Goal: Task Accomplishment & Management: Manage account settings

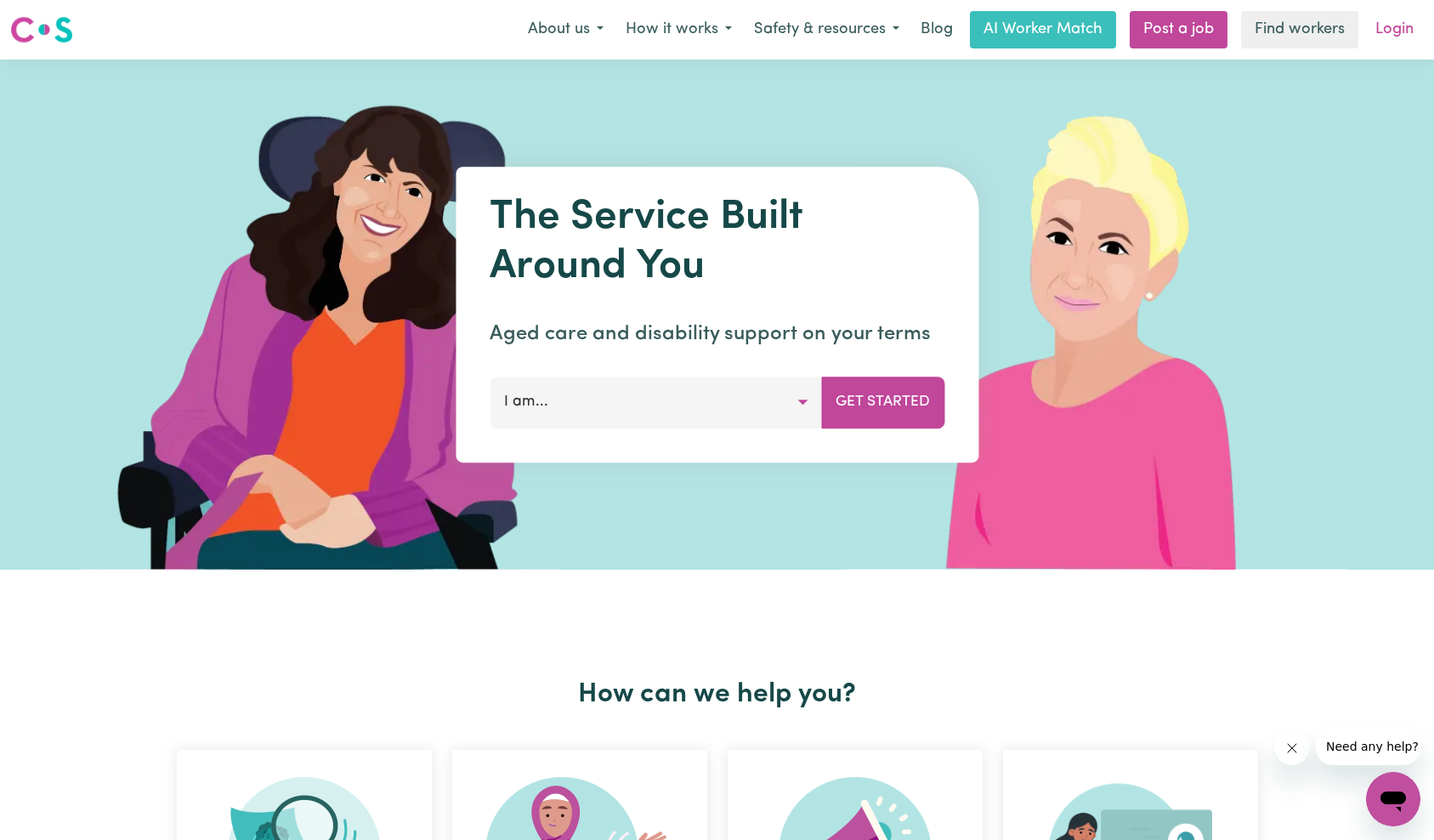
click at [1392, 32] on link "Login" at bounding box center [1394, 30] width 58 height 37
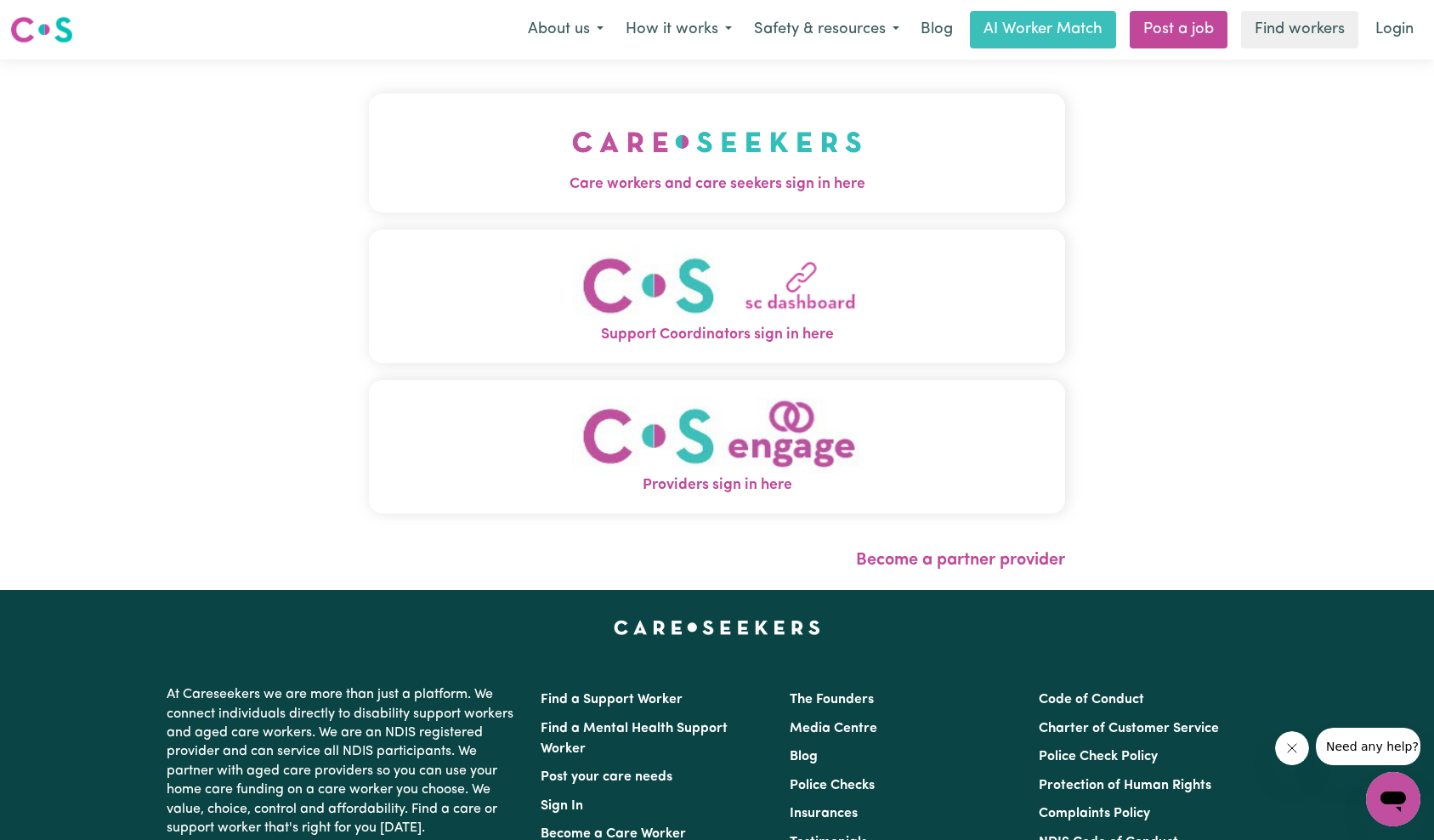
click at [375, 153] on button "Care workers and care seekers sign in here" at bounding box center [717, 153] width 697 height 119
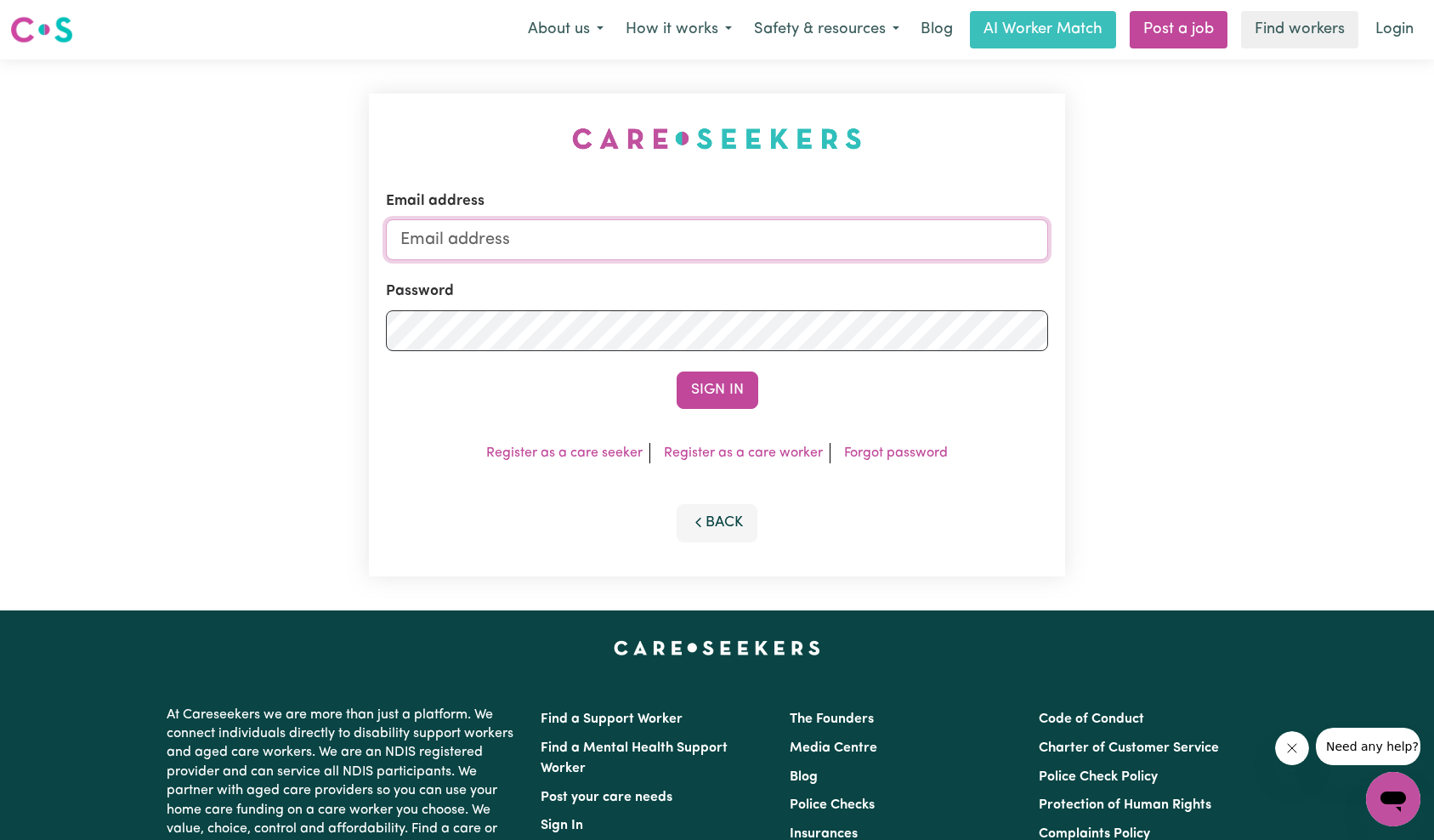
click at [714, 239] on input "Email address" at bounding box center [717, 240] width 663 height 41
type input "[EMAIL_ADDRESS][DOMAIN_NAME]"
click at [739, 388] on button "Sign In" at bounding box center [717, 389] width 81 height 37
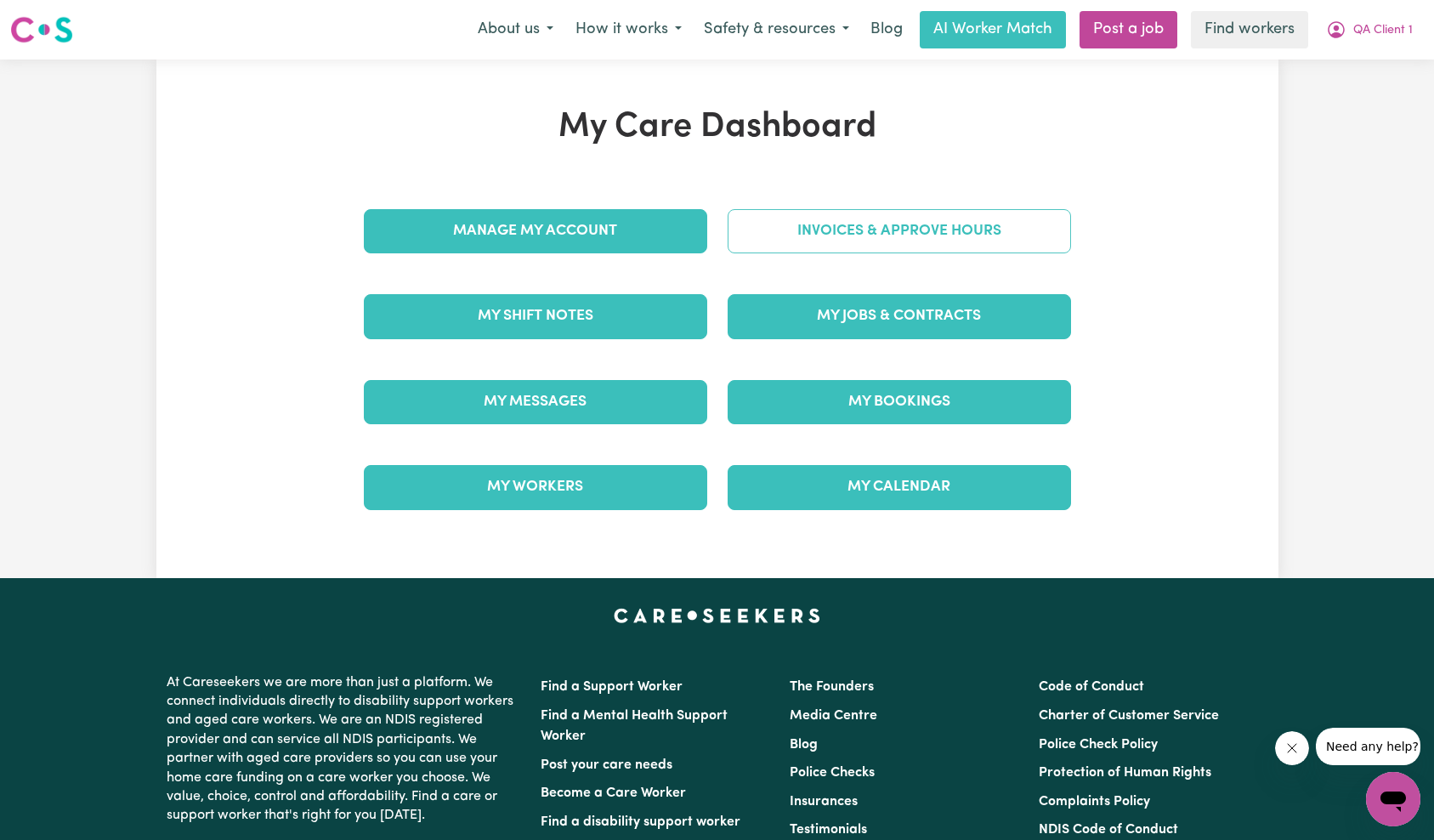
click at [926, 243] on link "Invoices & Approve Hours" at bounding box center [899, 231] width 344 height 44
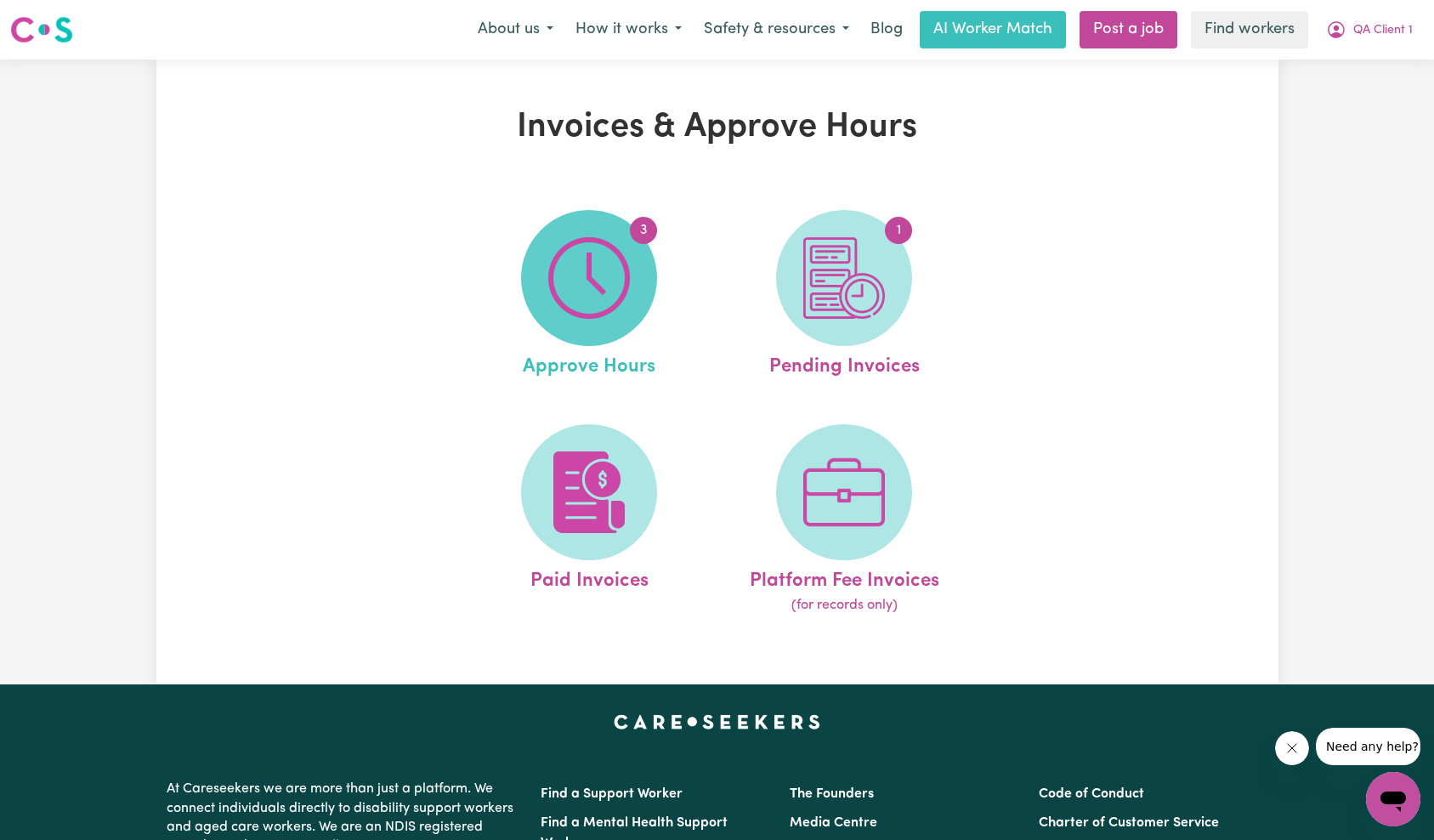
click at [624, 278] on img at bounding box center [588, 277] width 81 height 81
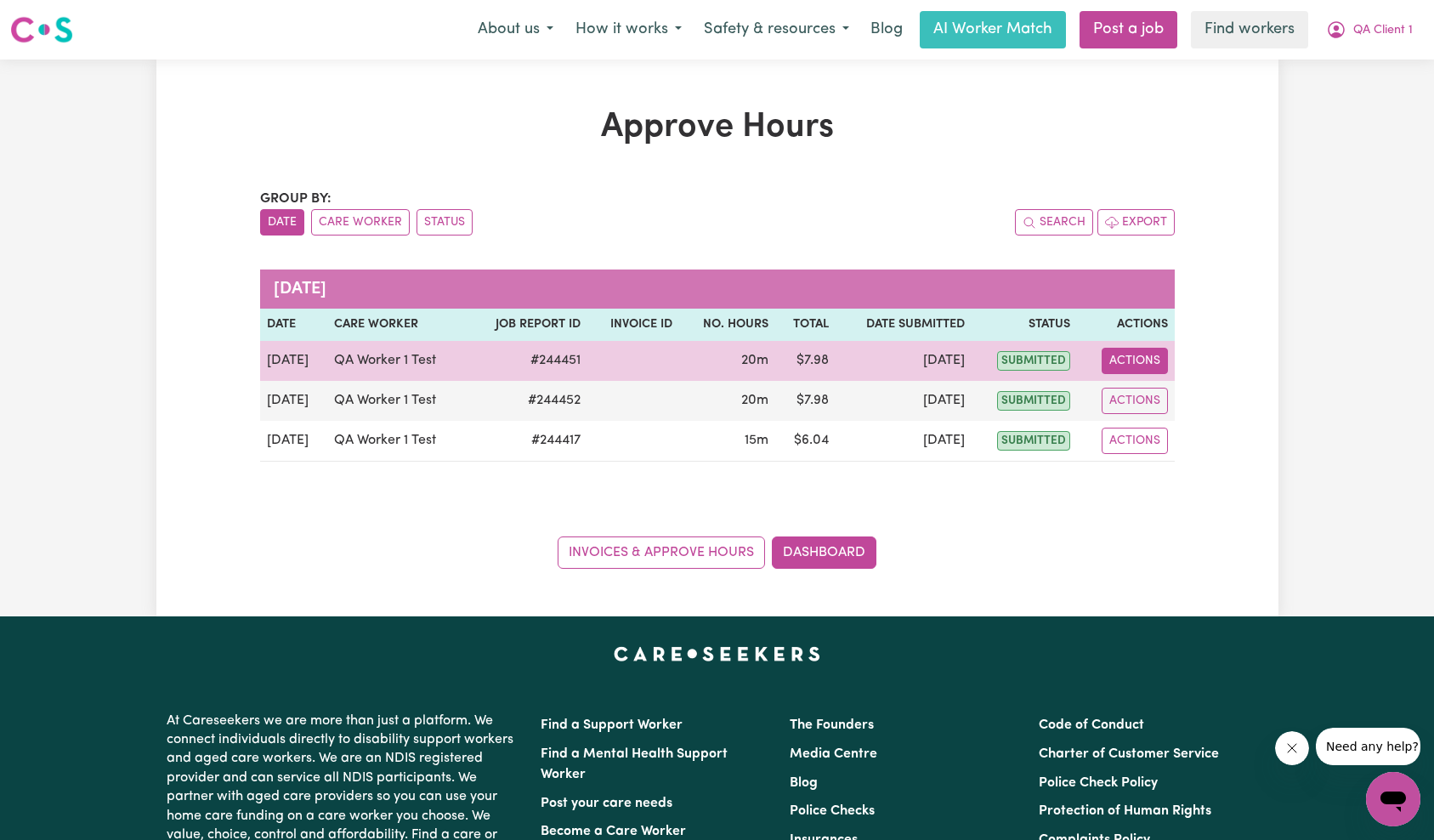
click at [1144, 355] on button "Actions" at bounding box center [1134, 361] width 66 height 27
click at [1195, 411] on link "View Job Report" at bounding box center [1175, 400] width 145 height 34
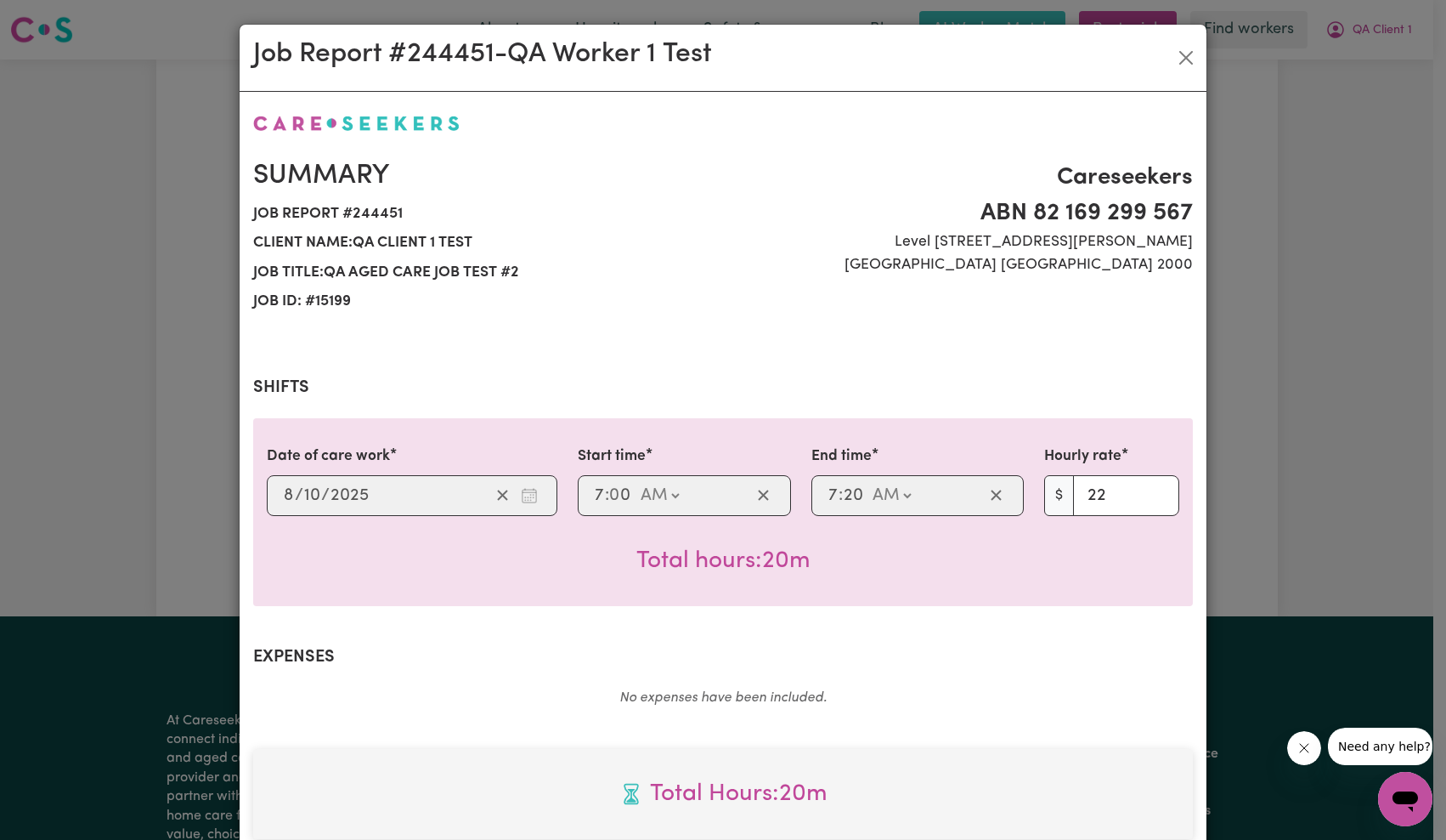
scroll to position [472, 0]
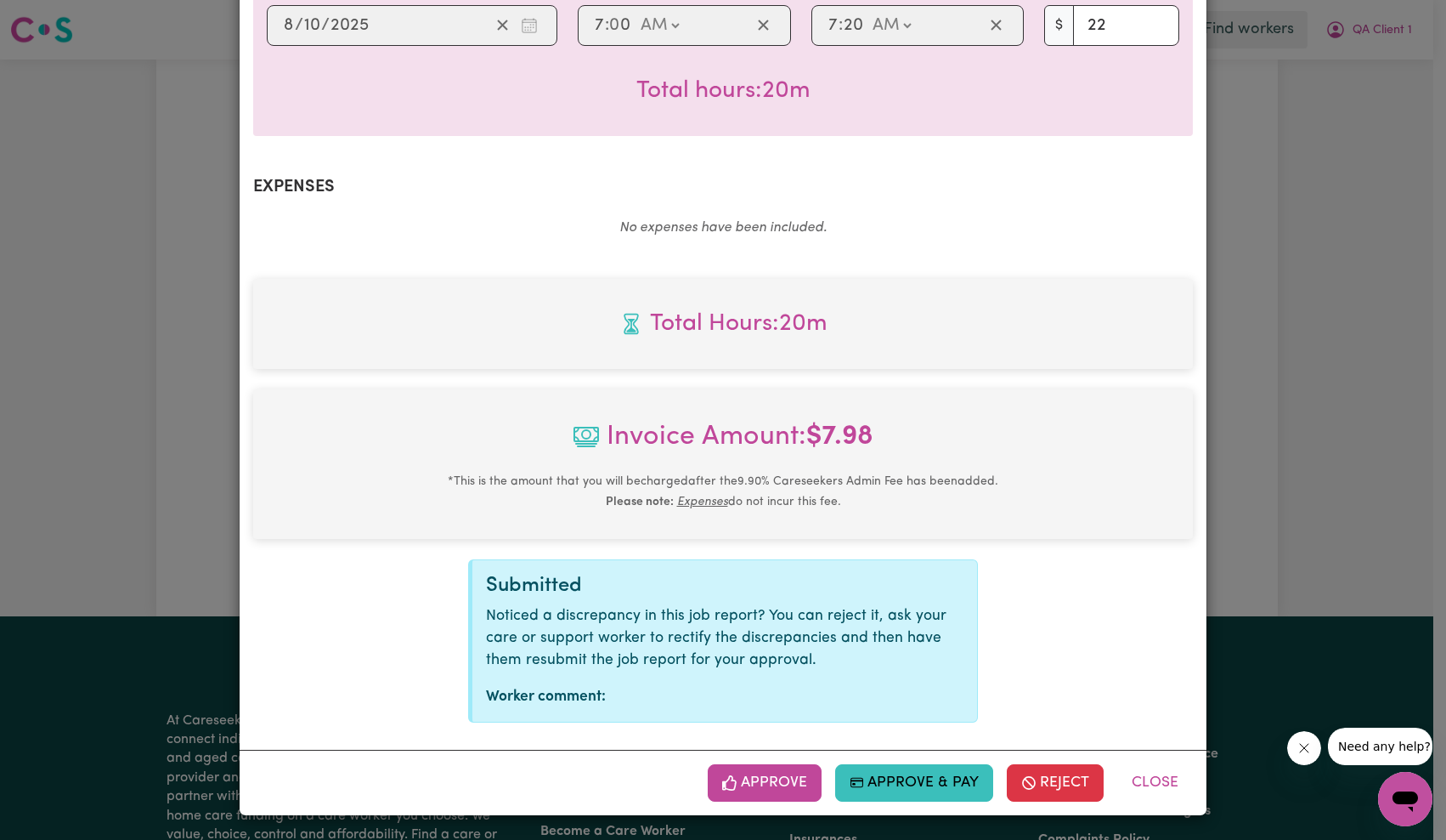
click at [764, 772] on button "Approve" at bounding box center [765, 782] width 114 height 37
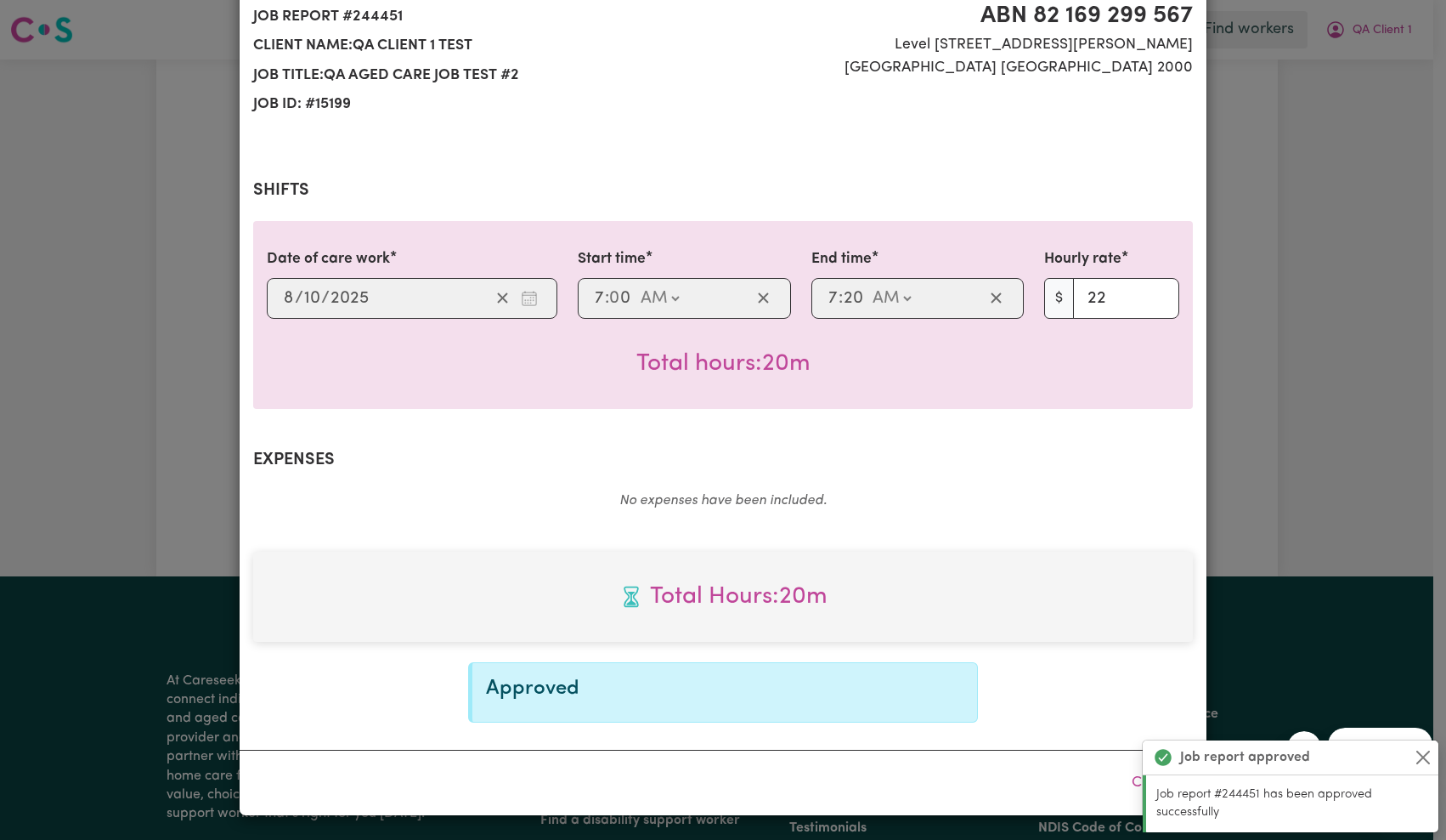
scroll to position [0, 0]
